Goal: Task Accomplishment & Management: Manage account settings

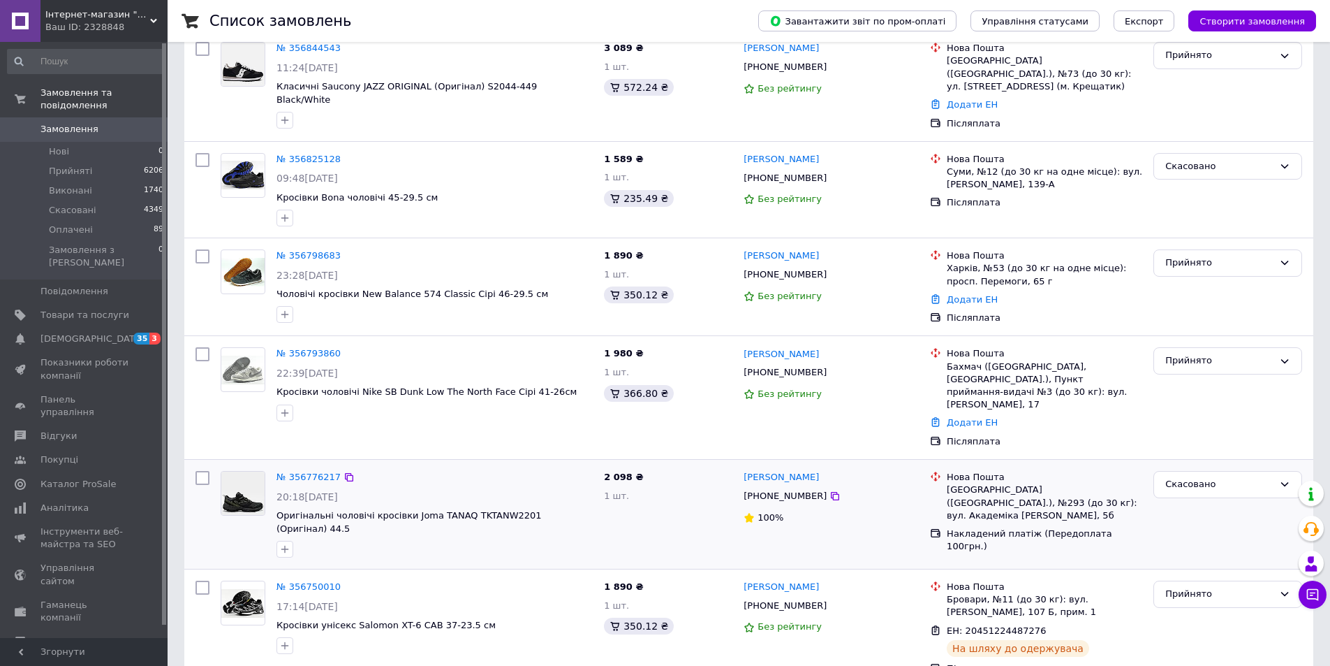
scroll to position [349, 0]
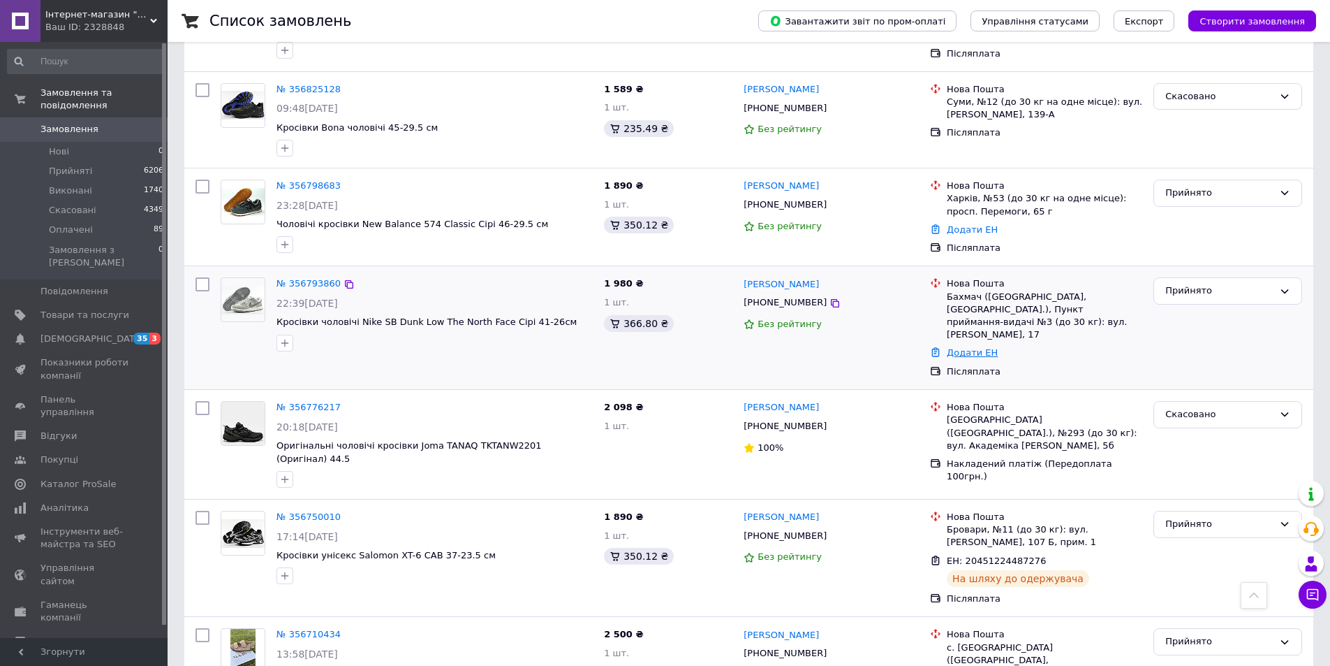
click at [958, 347] on link "Додати ЕН" at bounding box center [972, 352] width 51 height 10
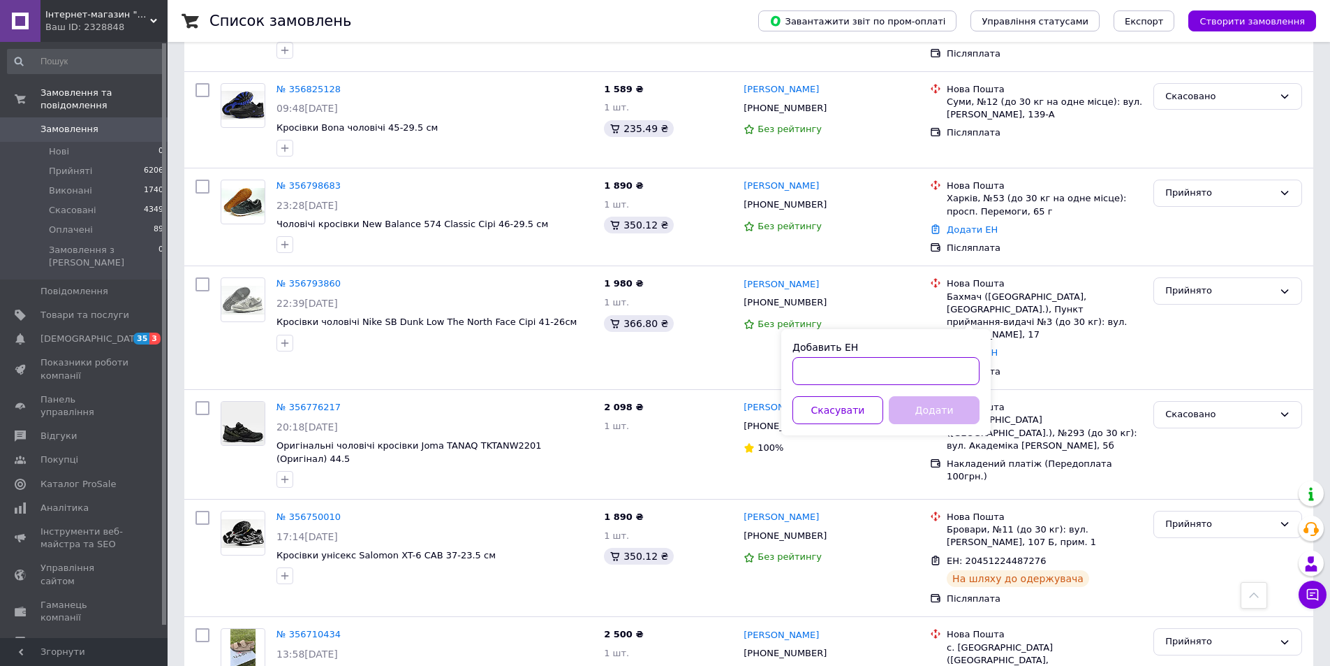
paste input "20451225257534"
type input "20451225257534"
click at [916, 411] on button "Додати" at bounding box center [934, 410] width 91 height 28
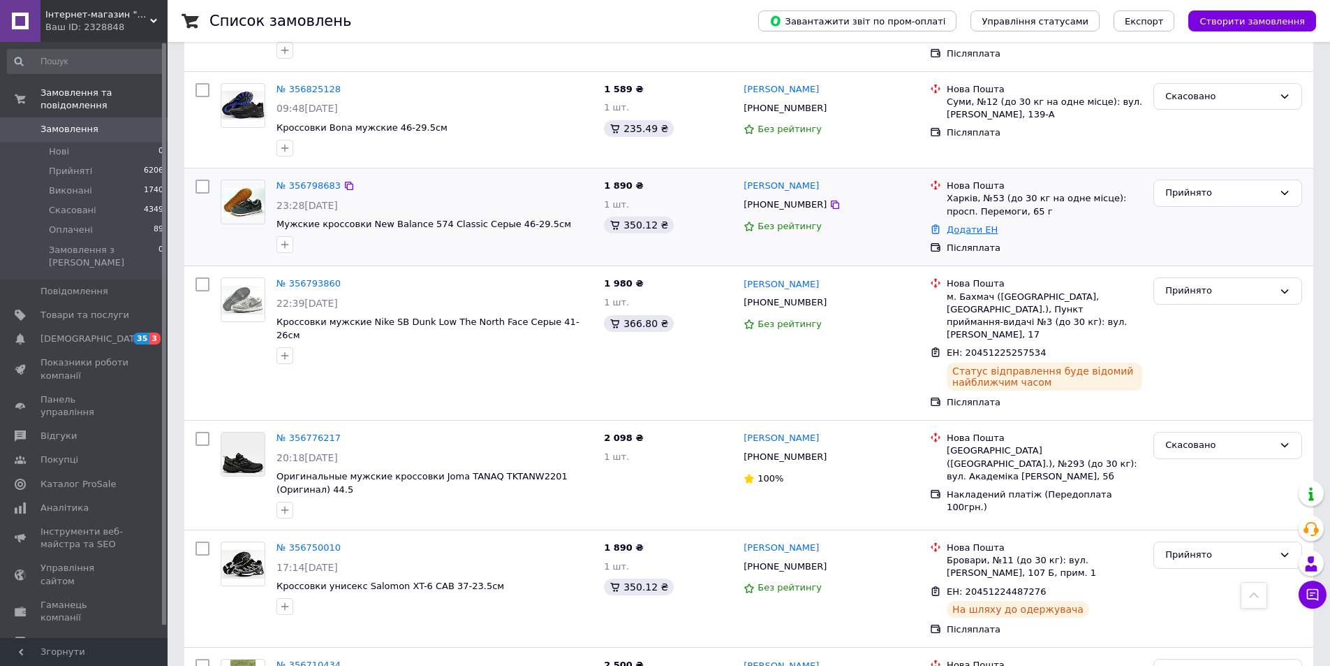
click at [957, 224] on link "Додати ЕН" at bounding box center [972, 229] width 51 height 10
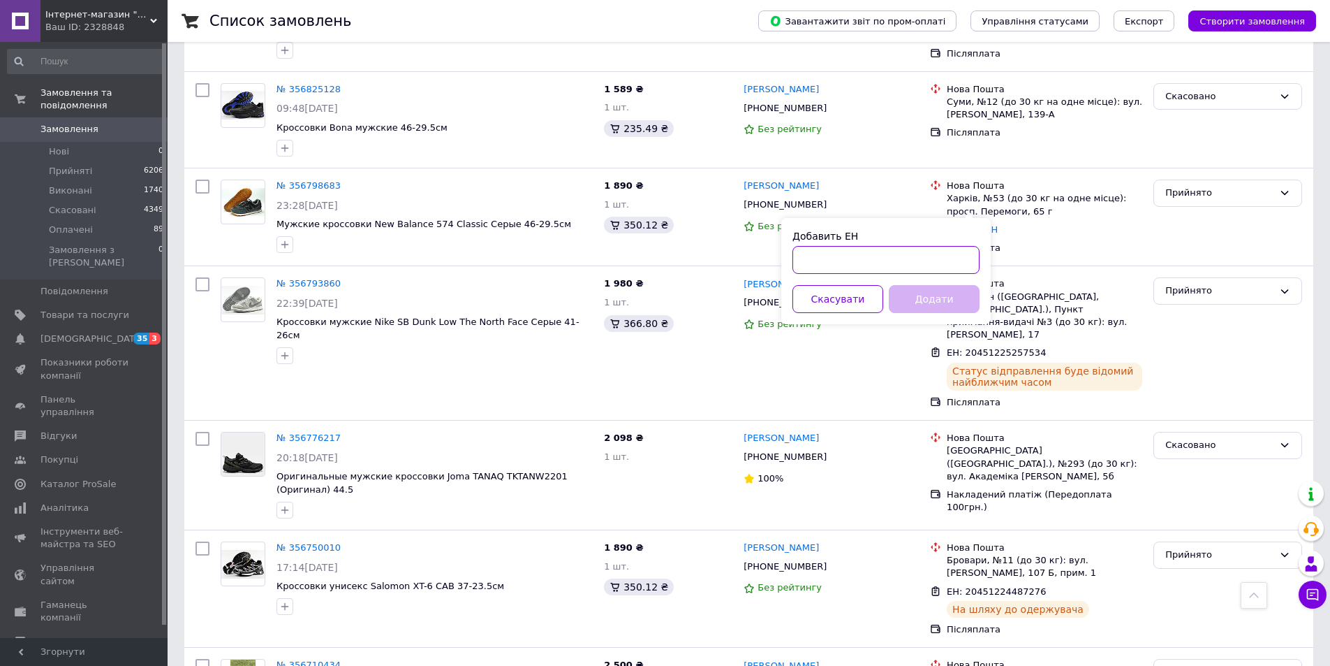
paste input "20451225261237"
type input "20451225261237"
click at [944, 295] on button "Додати" at bounding box center [934, 299] width 91 height 28
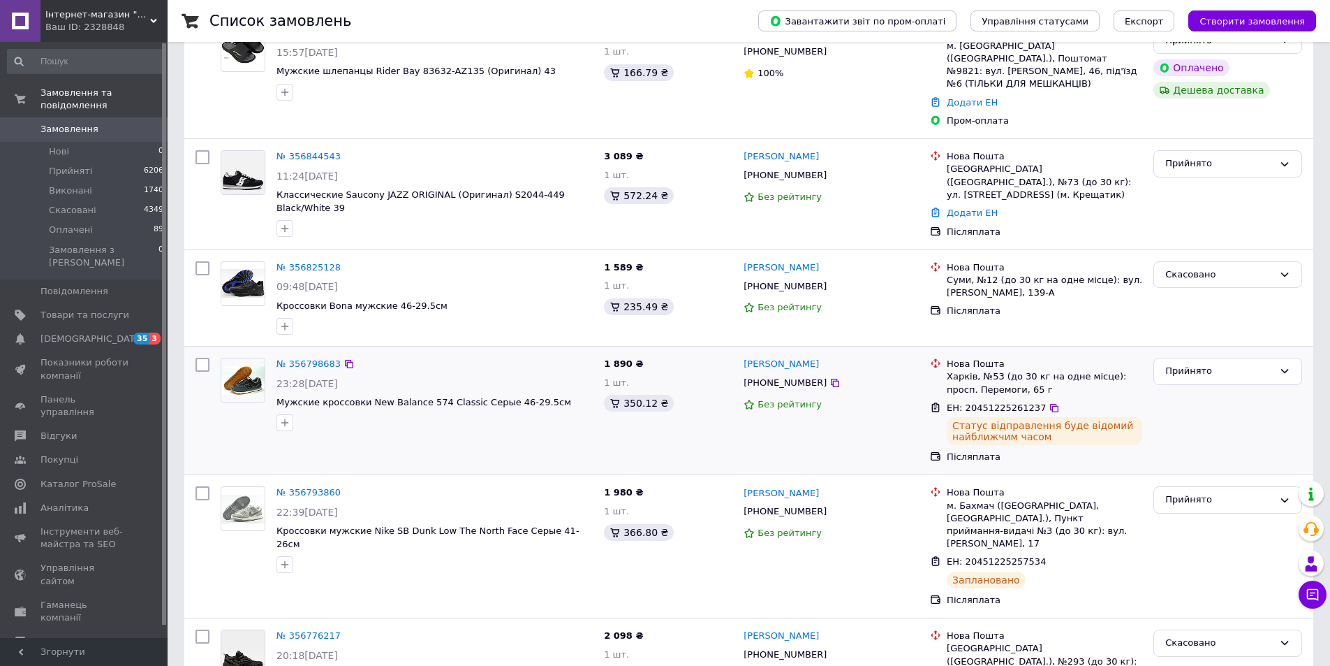
scroll to position [140, 0]
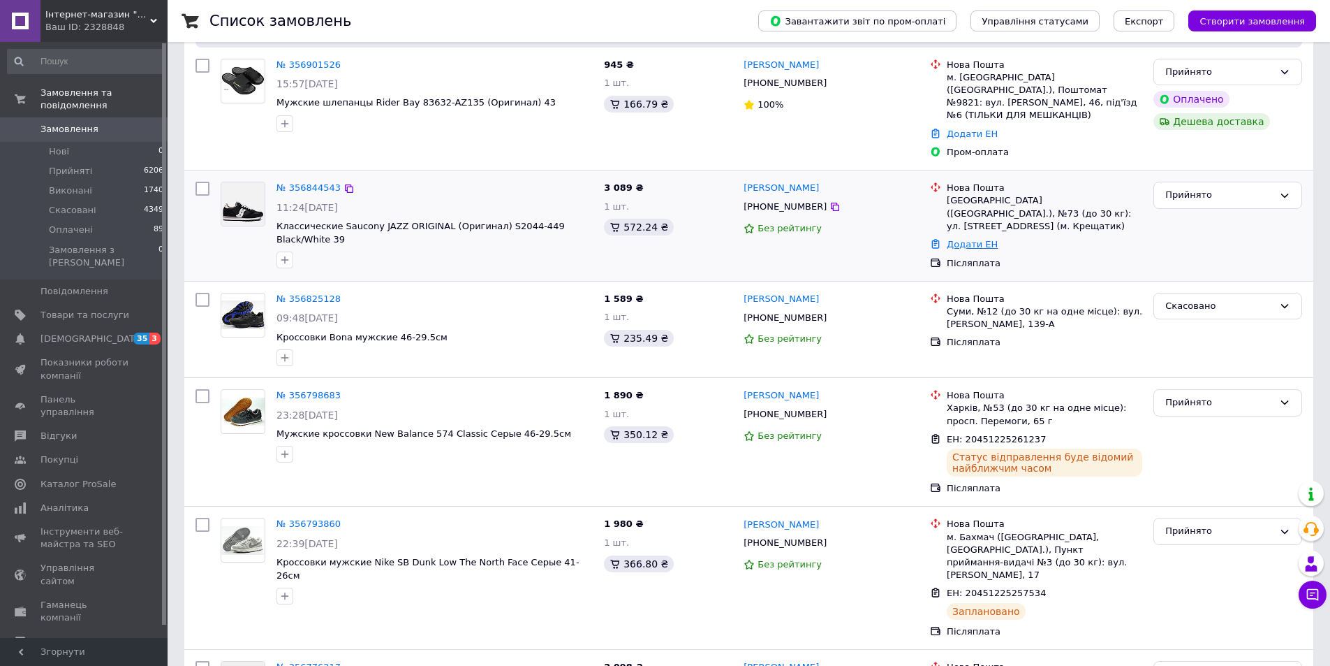
click at [967, 239] on link "Додати ЕН" at bounding box center [972, 244] width 51 height 10
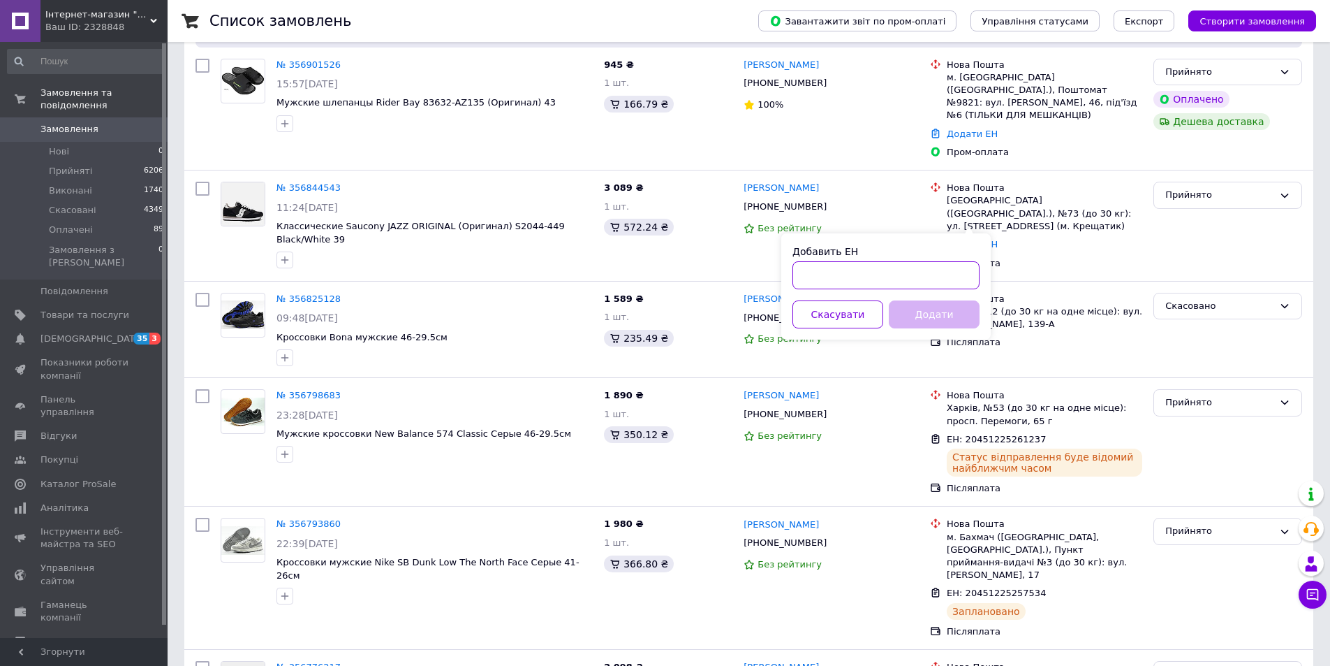
paste input "20451225265632"
type input "20451225265632"
click at [953, 311] on button "Додати" at bounding box center [934, 314] width 91 height 28
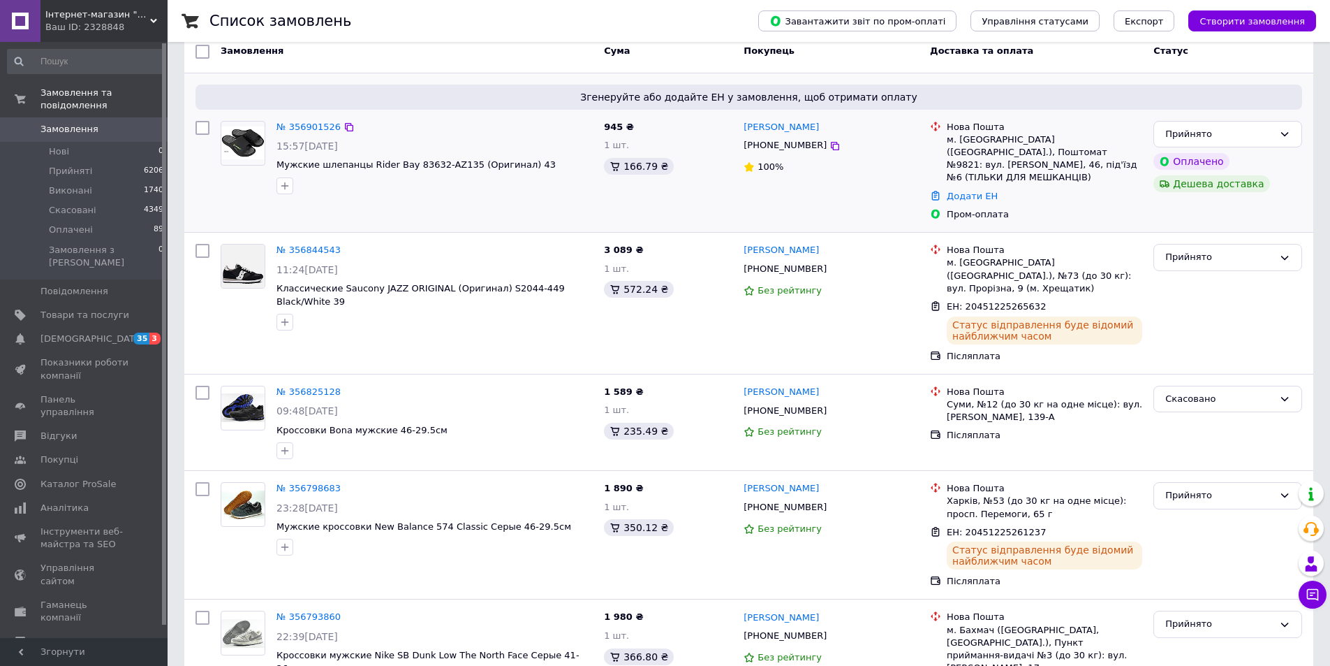
scroll to position [0, 0]
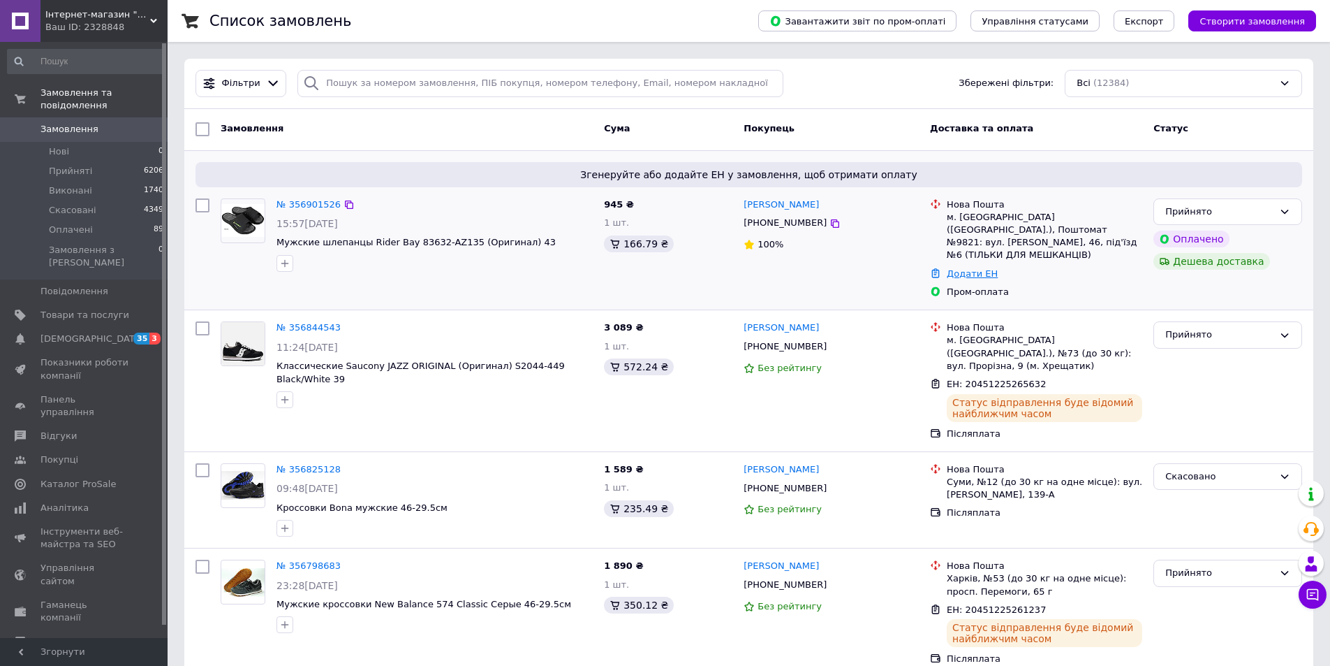
click at [978, 268] on link "Додати ЕН" at bounding box center [972, 273] width 51 height 10
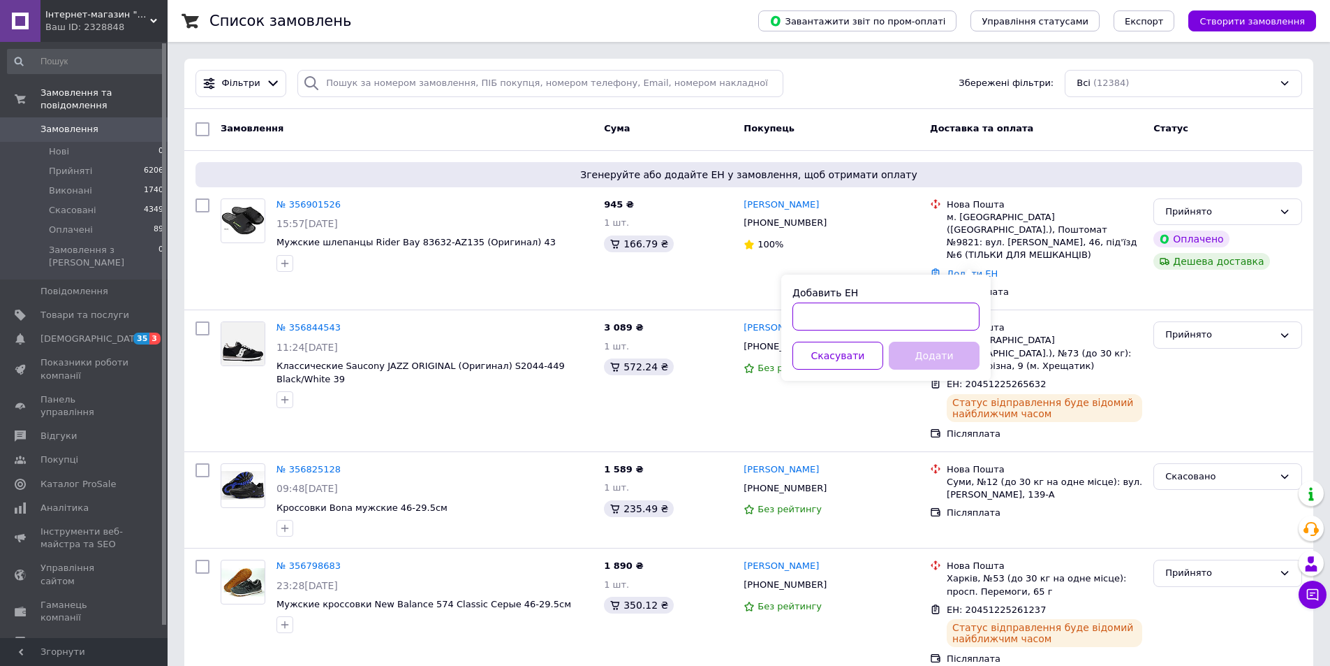
paste input "20451225276614"
type input "20451225276614"
click at [957, 359] on button "Додати" at bounding box center [934, 356] width 91 height 28
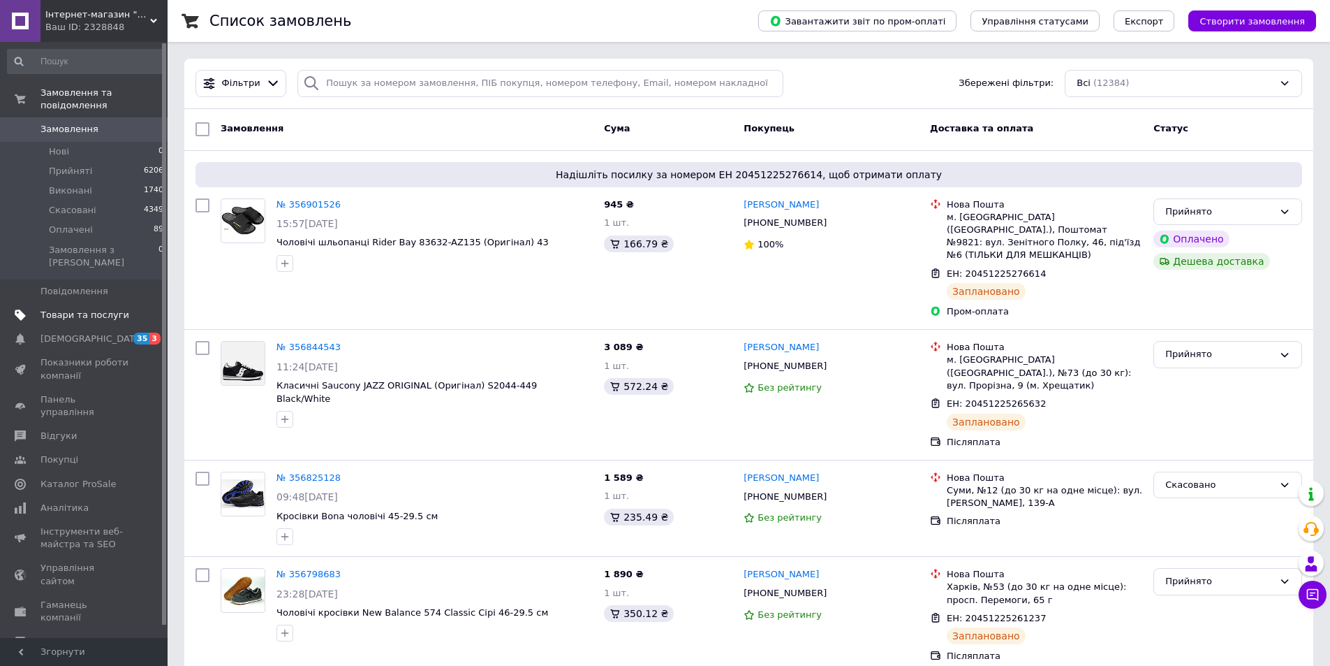
click at [88, 309] on span "Товари та послуги" at bounding box center [85, 315] width 89 height 13
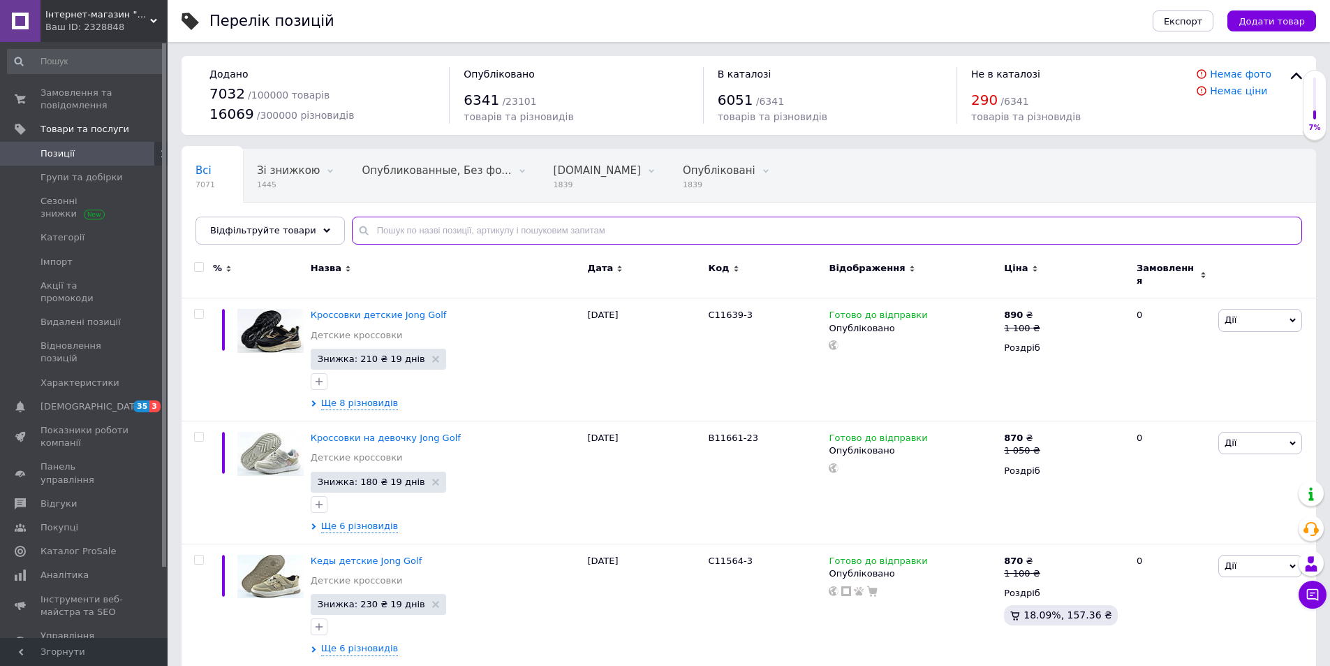
click at [446, 227] on input "text" at bounding box center [827, 230] width 950 height 28
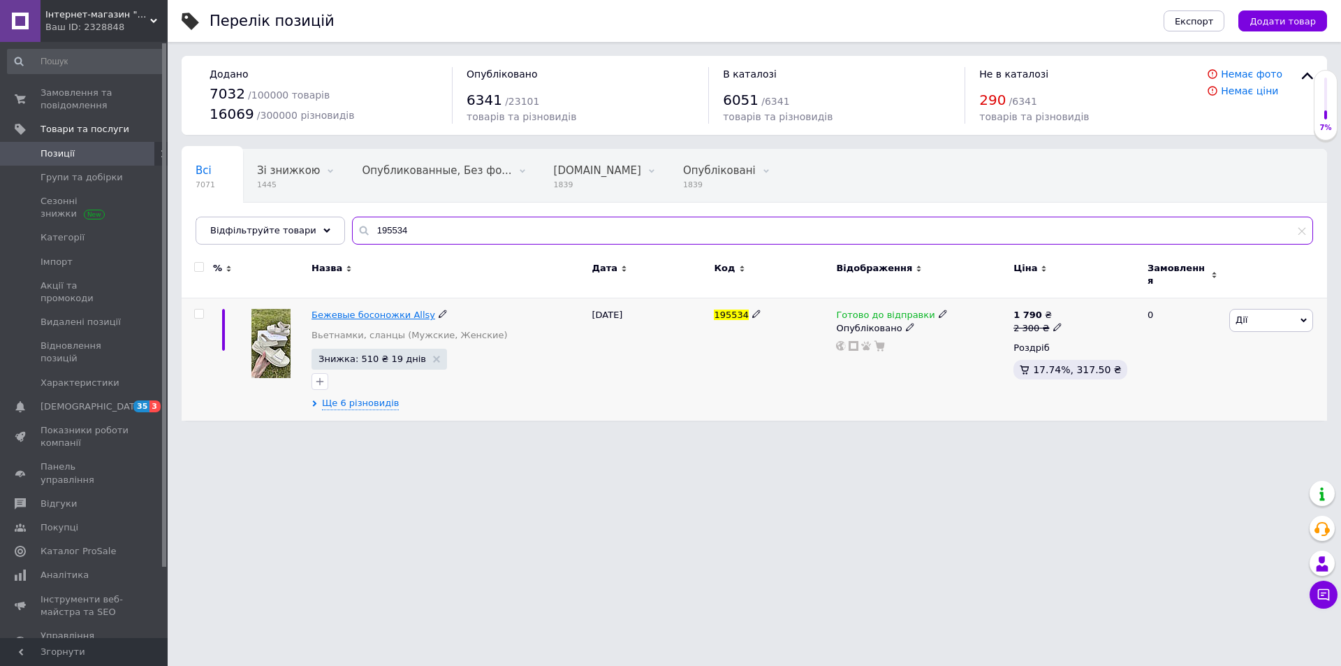
type input "195534"
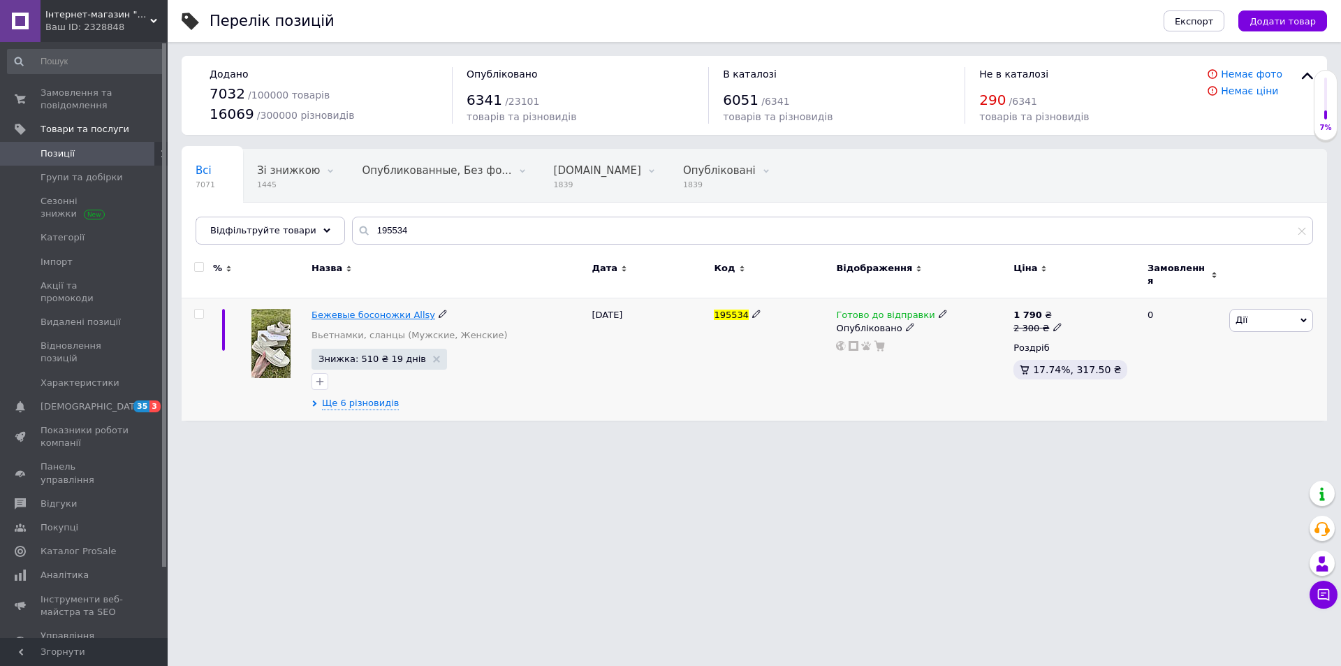
click at [409, 309] on span "Бежевые босоножки Allsy" at bounding box center [373, 314] width 124 height 10
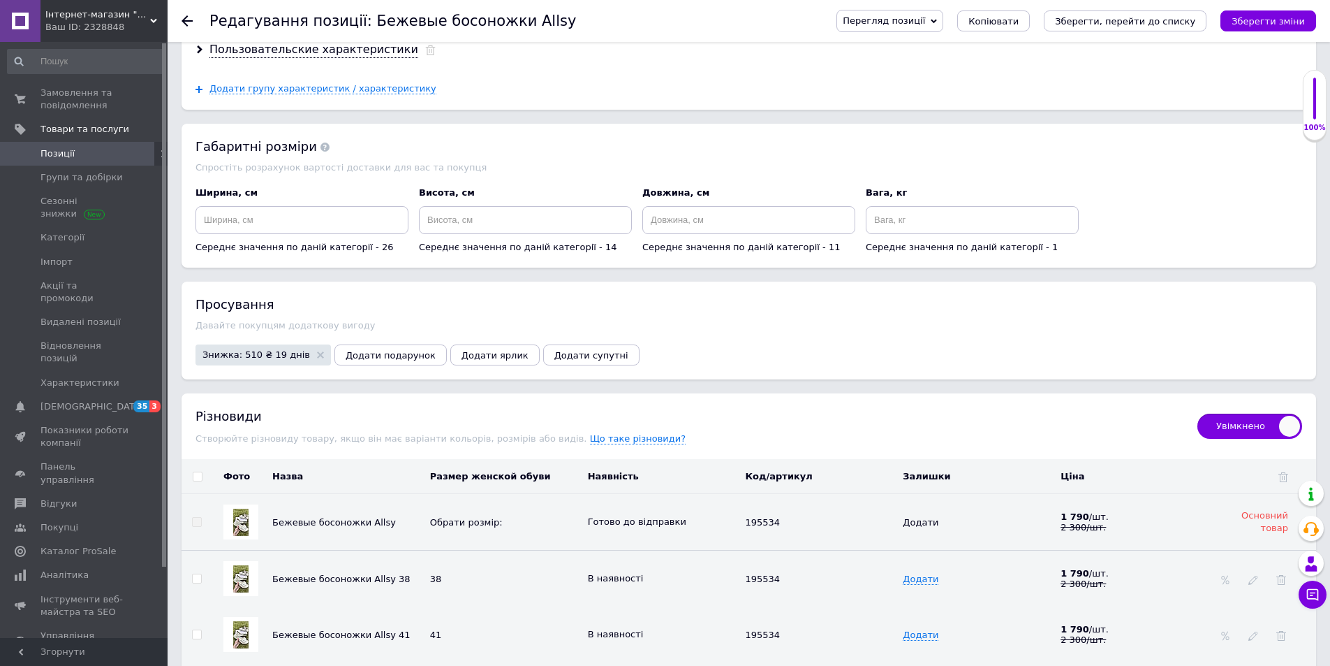
scroll to position [1676, 0]
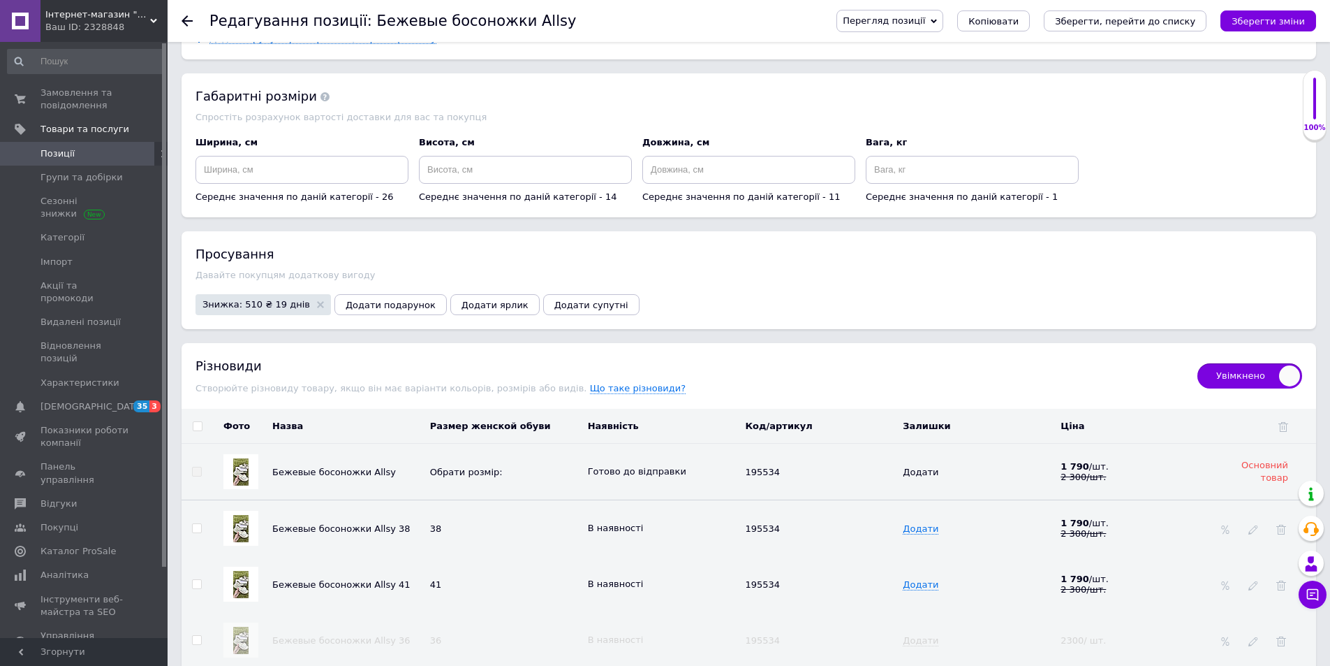
drag, startPoint x: 196, startPoint y: 575, endPoint x: 207, endPoint y: 566, distance: 14.8
click at [196, 580] on input "checkbox" at bounding box center [196, 584] width 9 height 9
checkbox input "true"
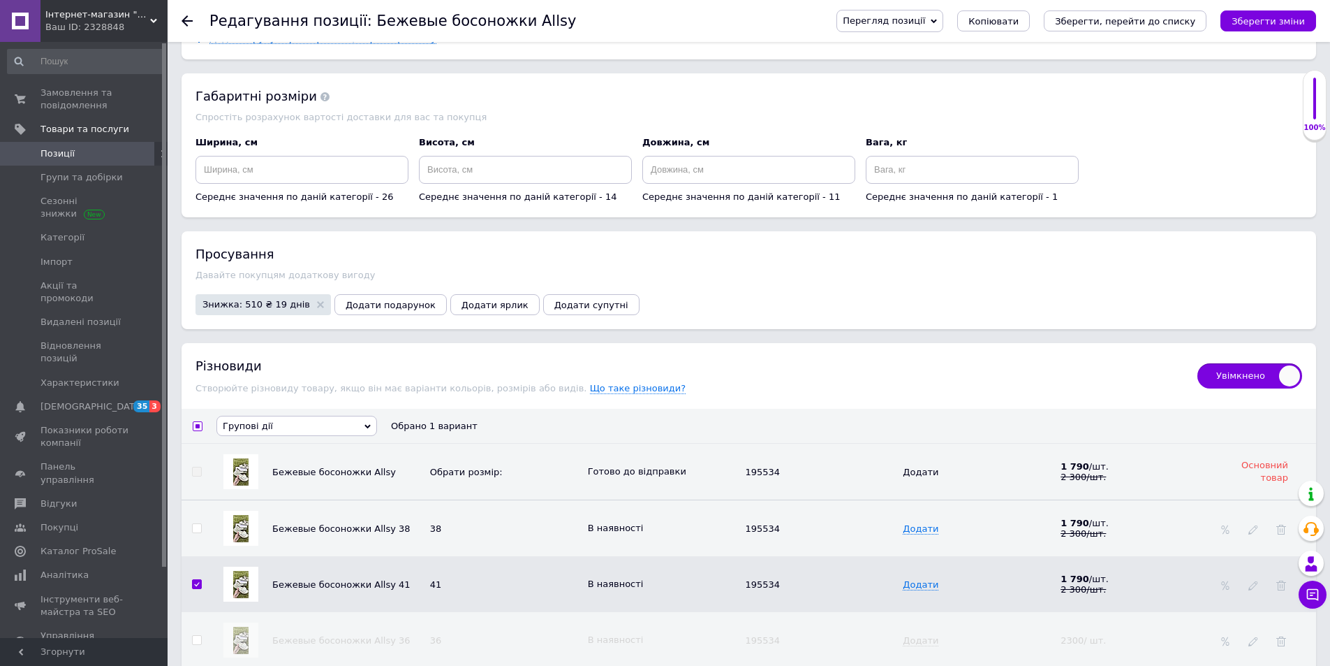
click at [371, 416] on span "Групові дії" at bounding box center [296, 426] width 161 height 20
click at [322, 444] on li "Приховати різновиди" at bounding box center [296, 449] width 159 height 17
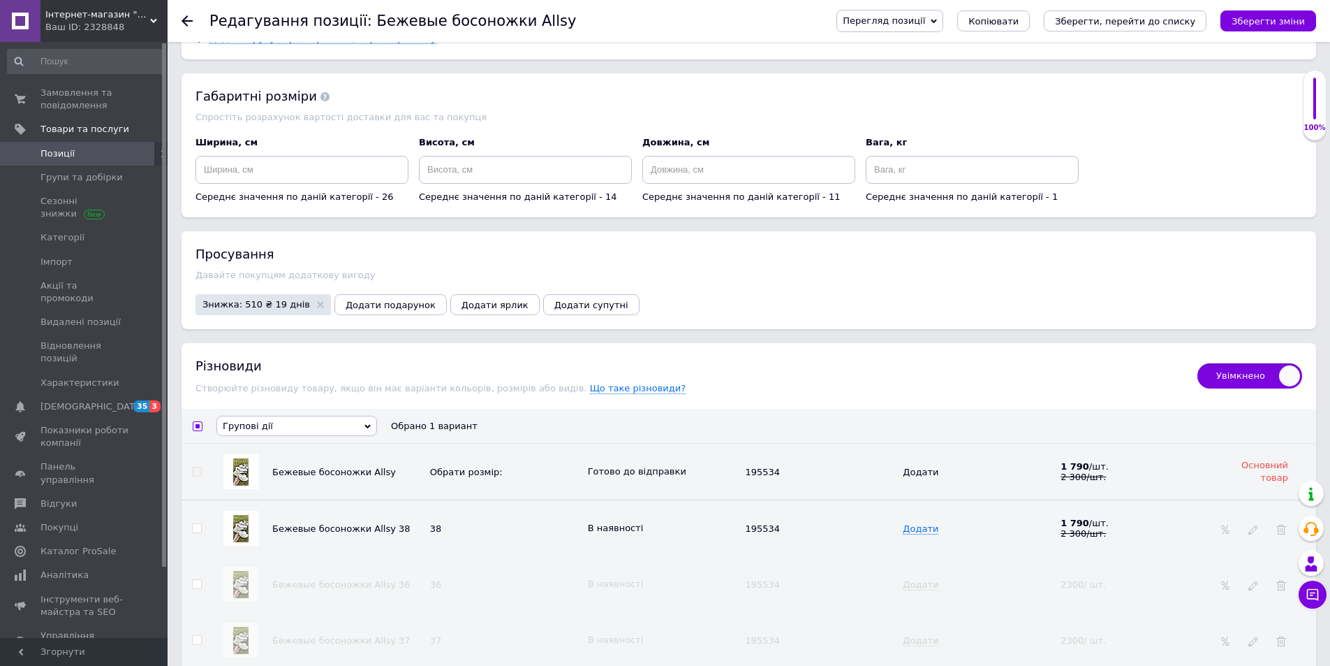
checkbox input "false"
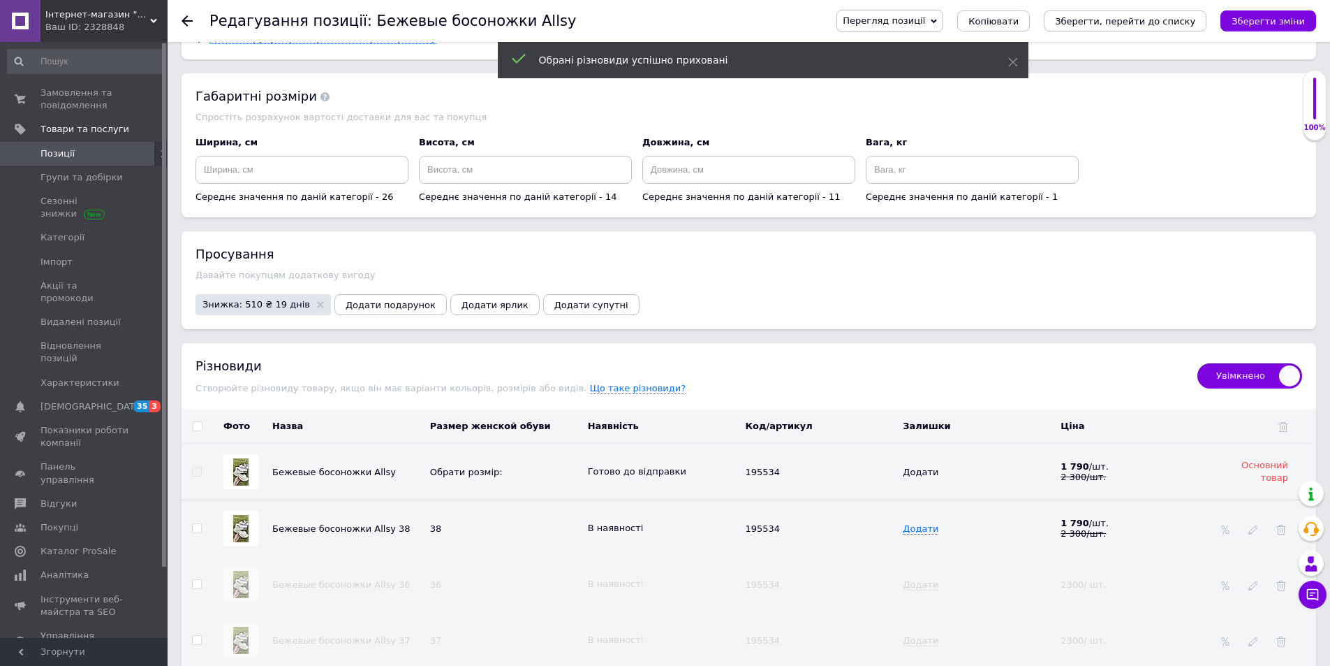
drag, startPoint x: 1263, startPoint y: 13, endPoint x: 1193, endPoint y: 32, distance: 73.0
click at [1261, 15] on button "Зберегти зміни" at bounding box center [1269, 20] width 96 height 21
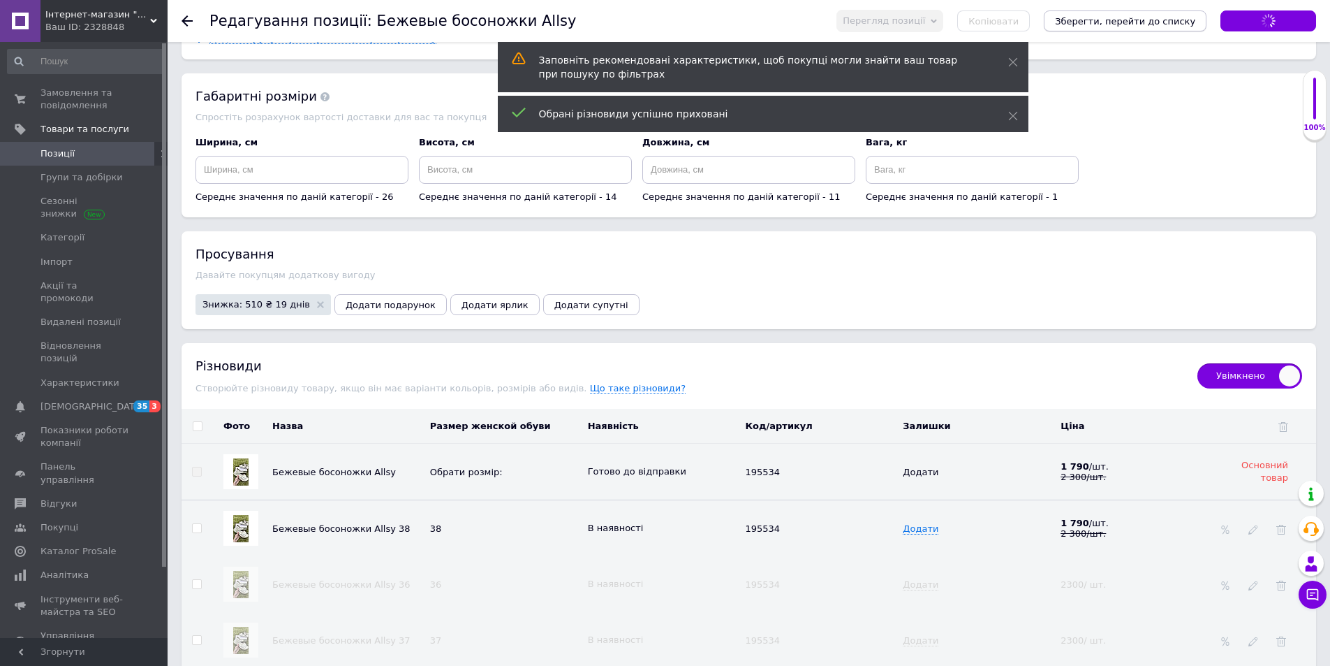
click at [1175, 24] on icon "Зберегти, перейти до списку" at bounding box center [1125, 21] width 140 height 10
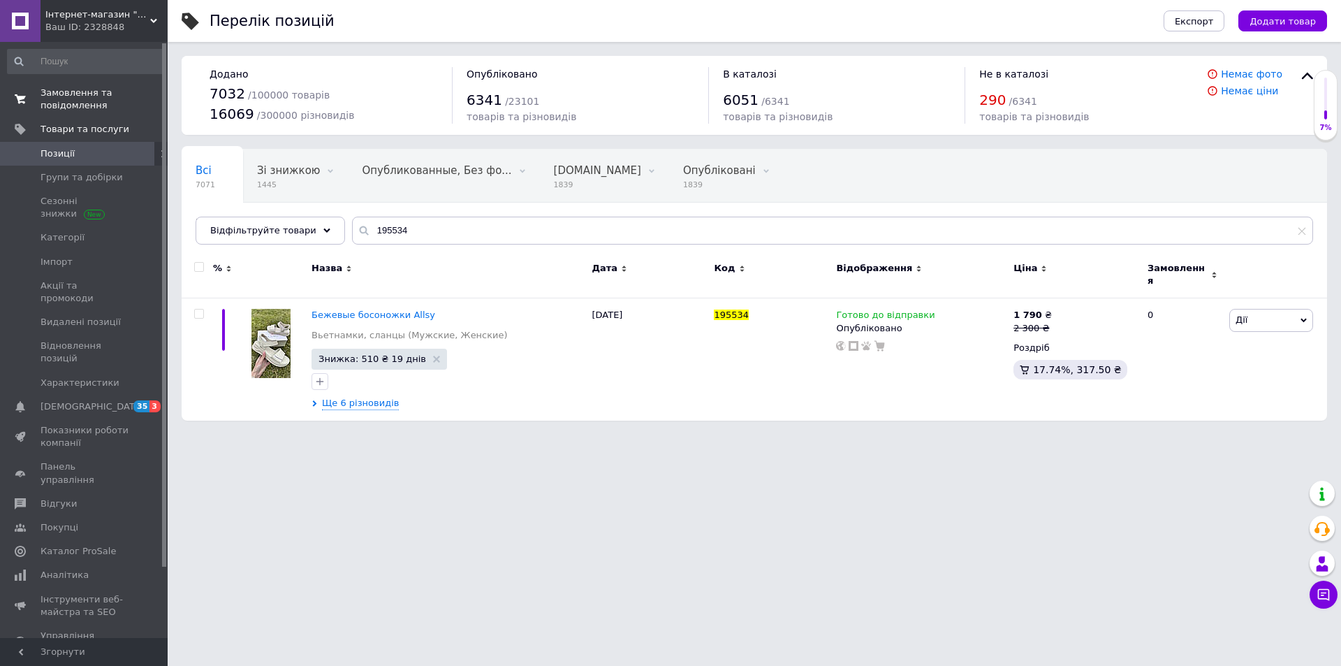
click at [50, 91] on span "Замовлення та повідомлення" at bounding box center [85, 99] width 89 height 25
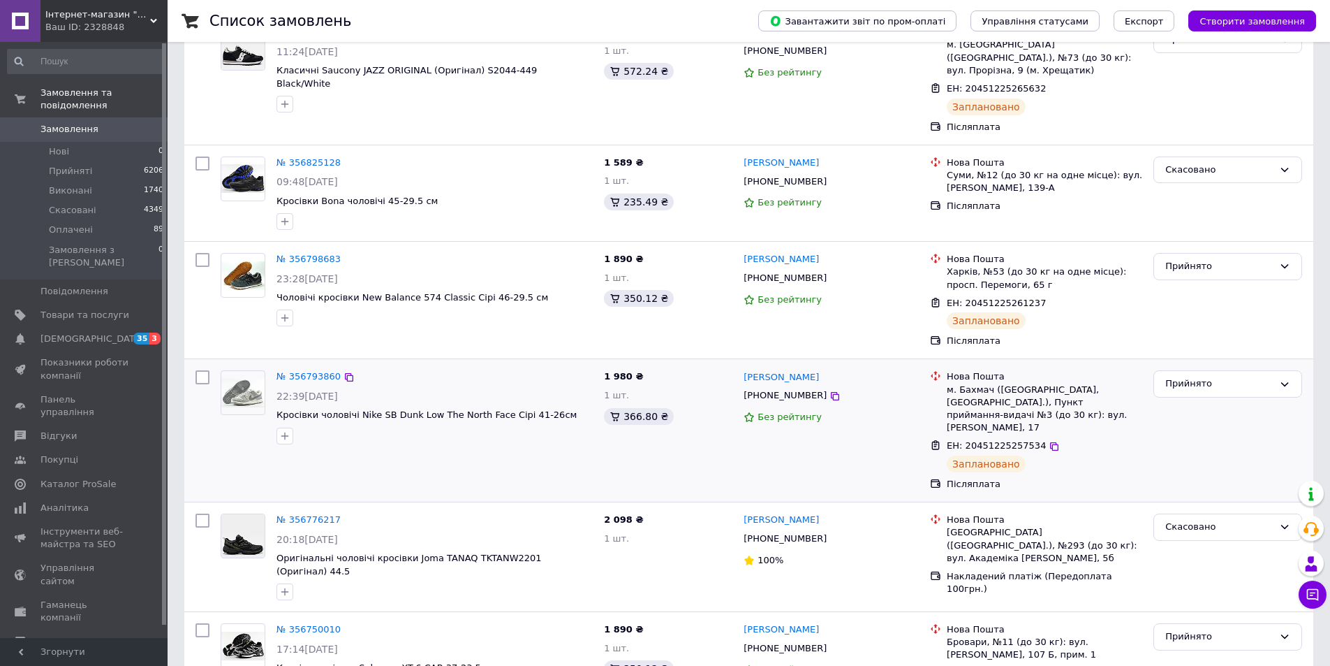
scroll to position [349, 0]
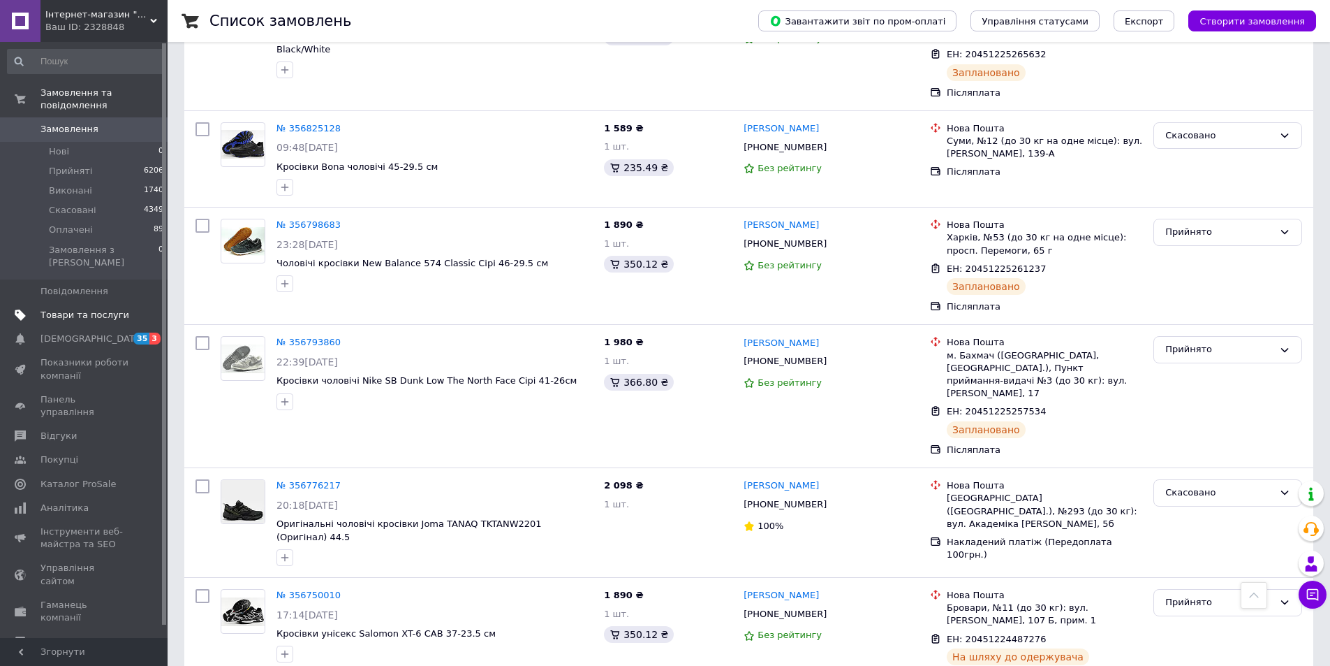
click at [66, 303] on link "Товари та послуги" at bounding box center [86, 315] width 172 height 24
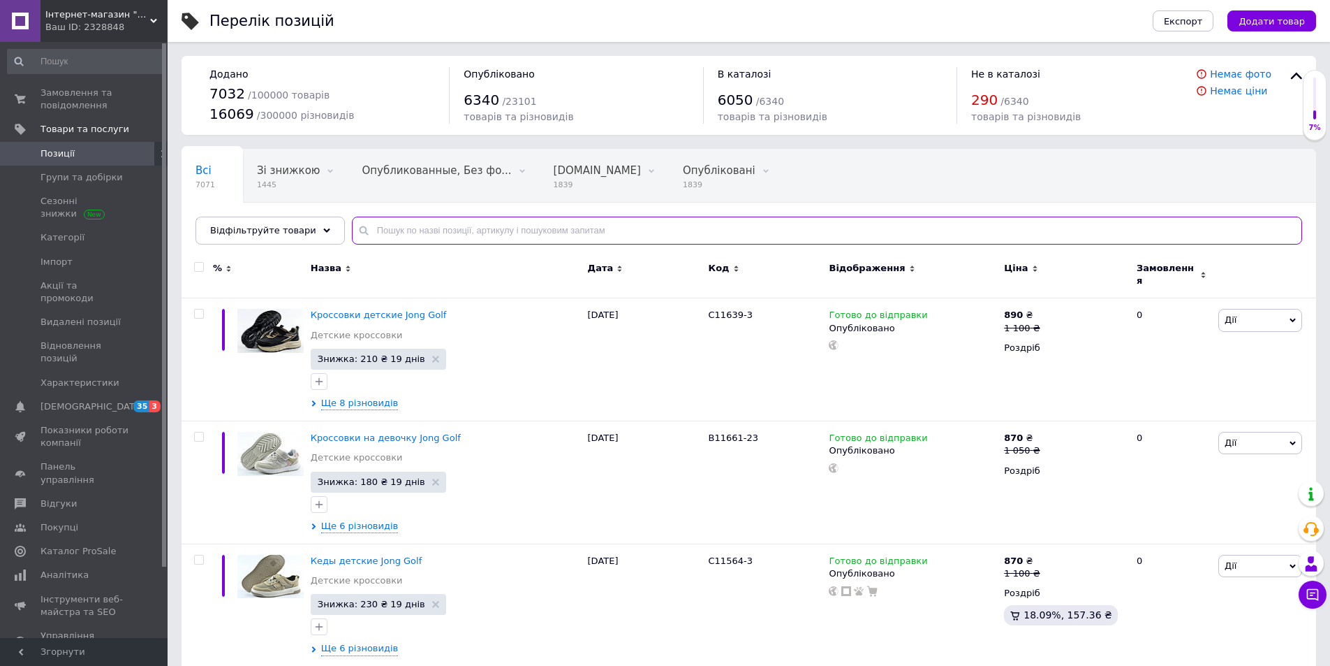
paste input "140436A3"
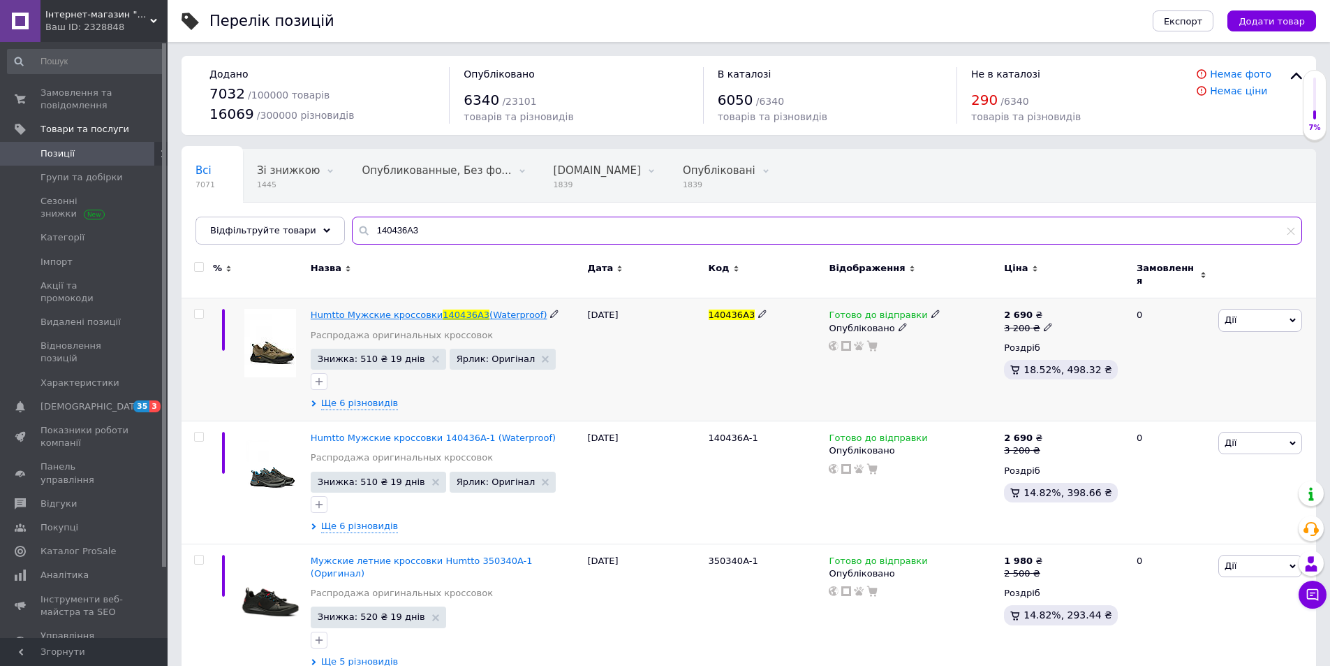
type input "140436A3"
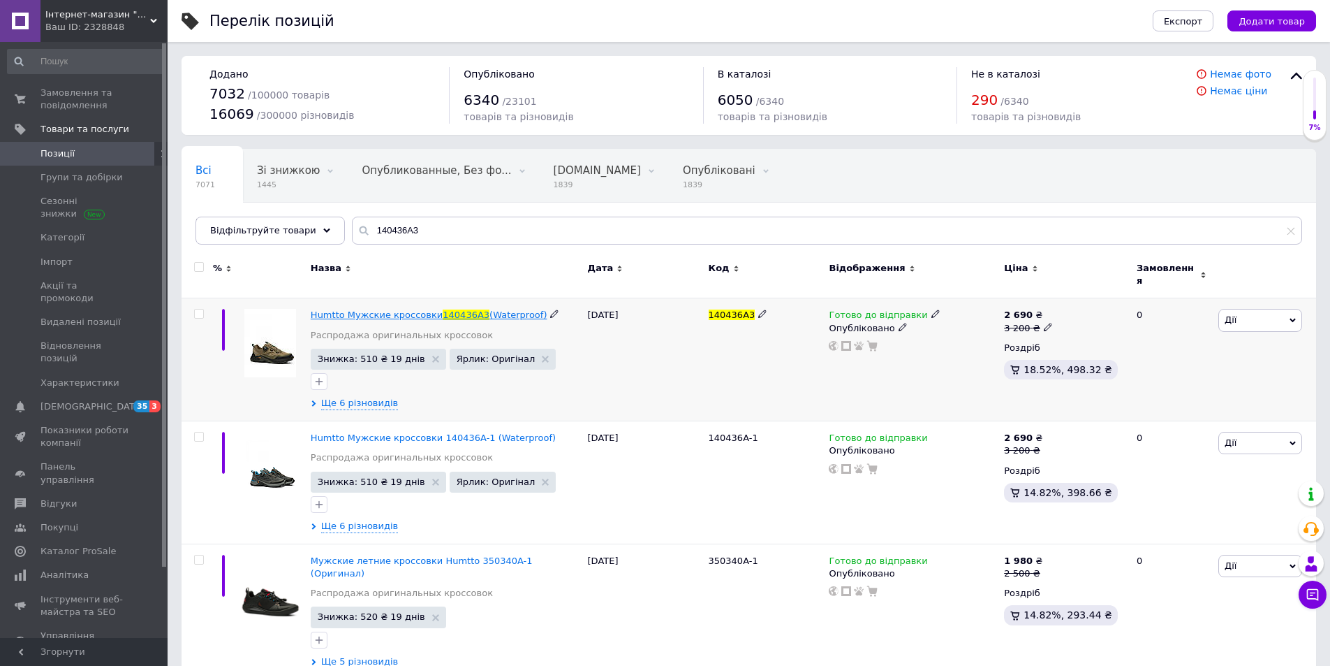
click at [443, 309] on span "140436A3" at bounding box center [466, 314] width 47 height 10
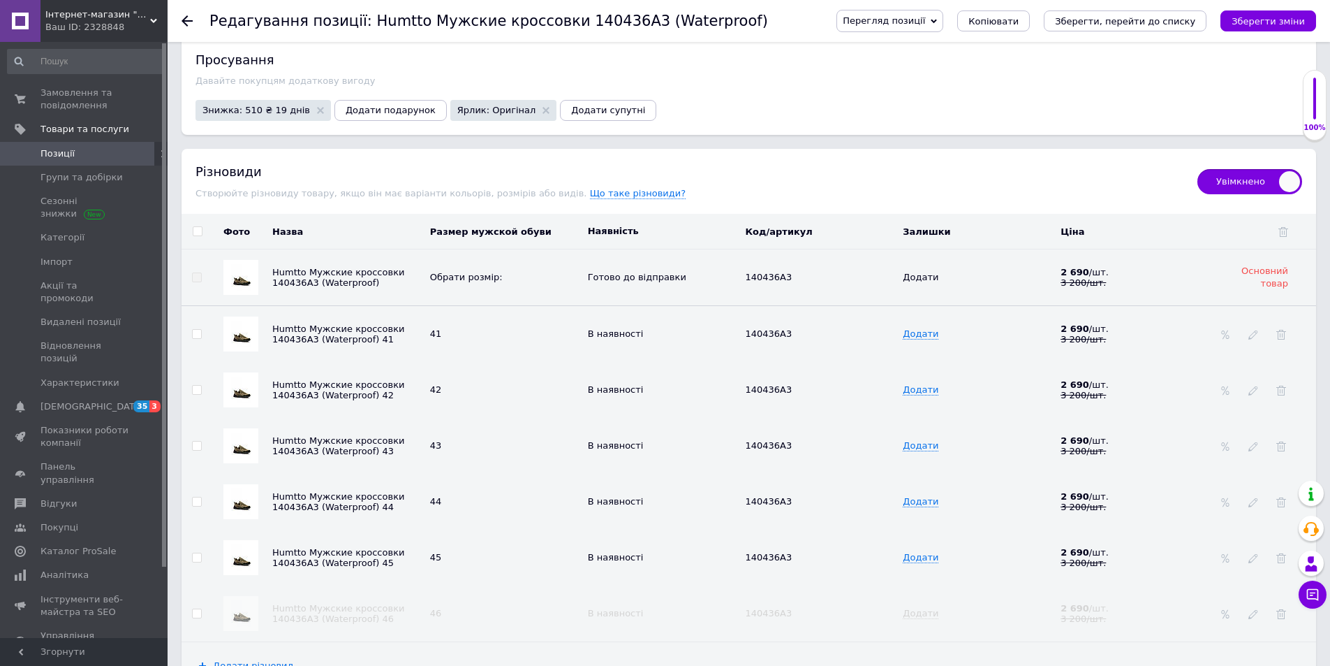
scroll to position [1955, 0]
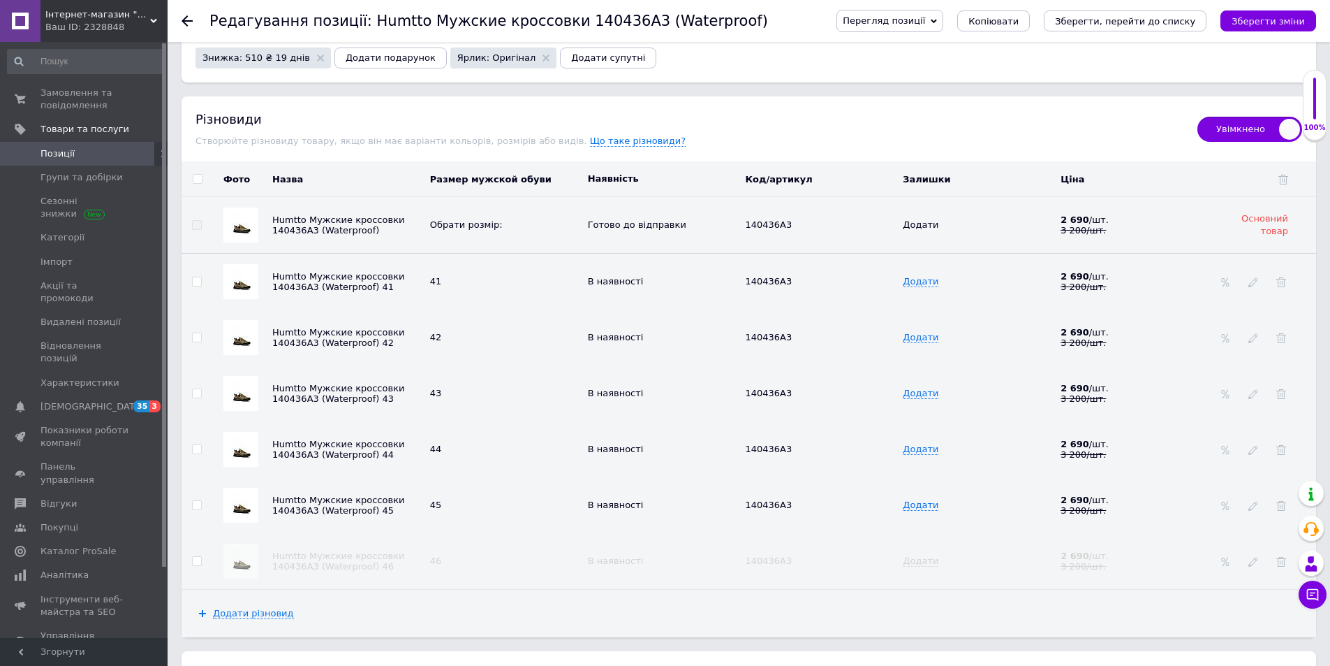
click at [193, 333] on input "checkbox" at bounding box center [196, 337] width 9 height 9
checkbox input "true"
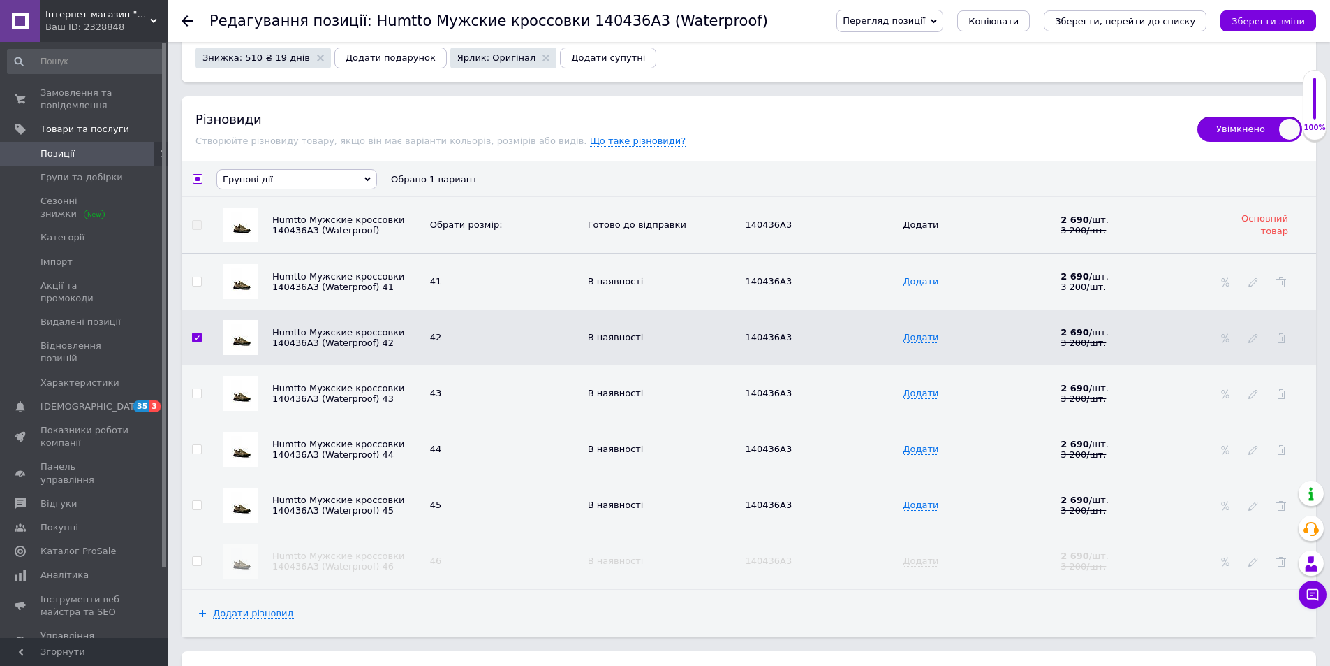
click at [367, 176] on icon at bounding box center [368, 179] width 6 height 6
click at [317, 196] on li "Приховати різновиди" at bounding box center [296, 203] width 159 height 17
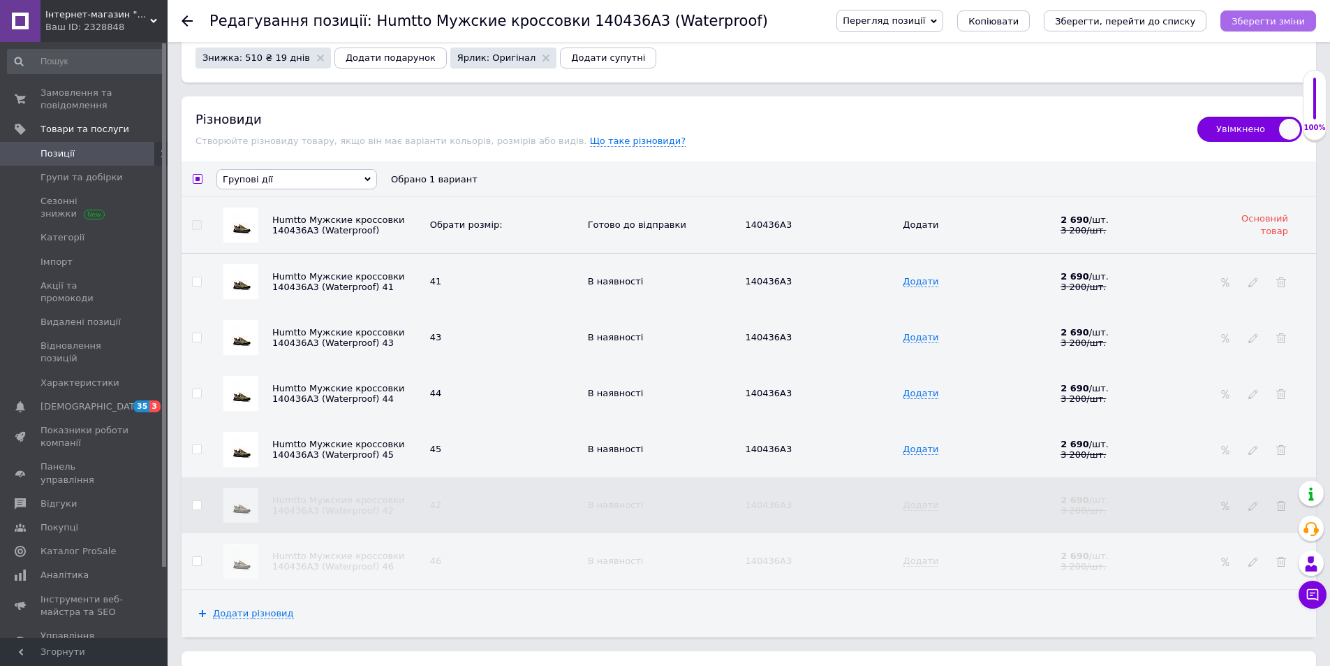
checkbox input "false"
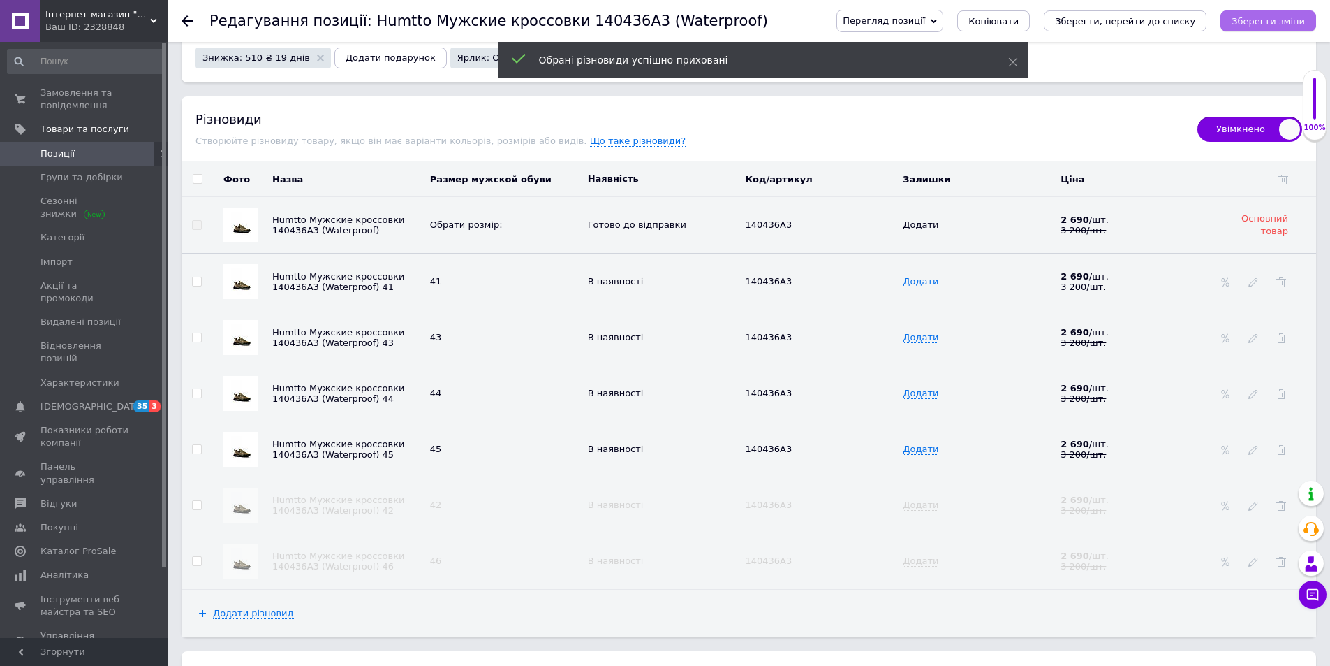
click at [1285, 19] on icon "Зберегти зміни" at bounding box center [1268, 21] width 73 height 10
click at [1178, 22] on icon "Зберегти, перейти до списку" at bounding box center [1125, 21] width 140 height 10
